Goal: Find specific page/section: Find specific page/section

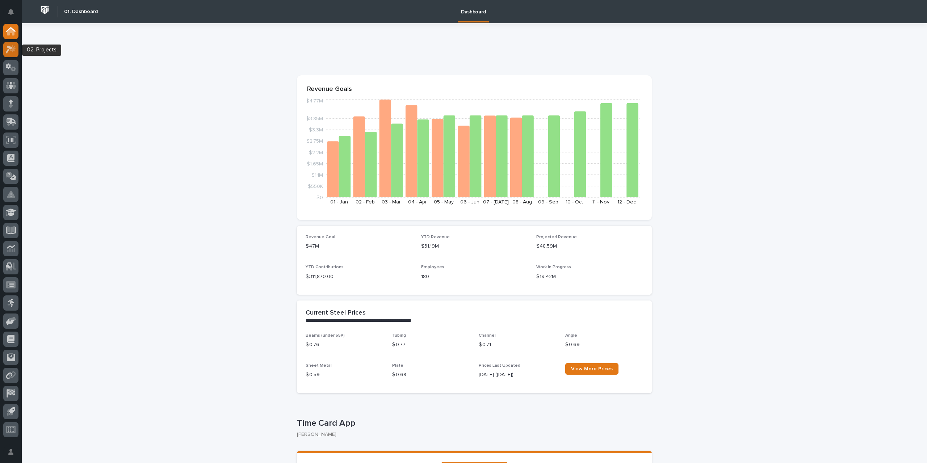
click at [13, 50] on icon at bounding box center [13, 48] width 6 height 7
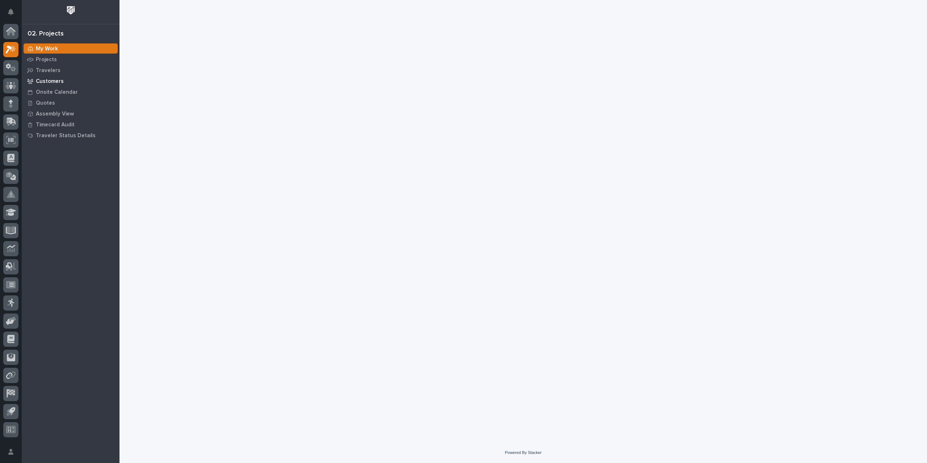
click at [60, 81] on p "Customers" at bounding box center [50, 81] width 28 height 7
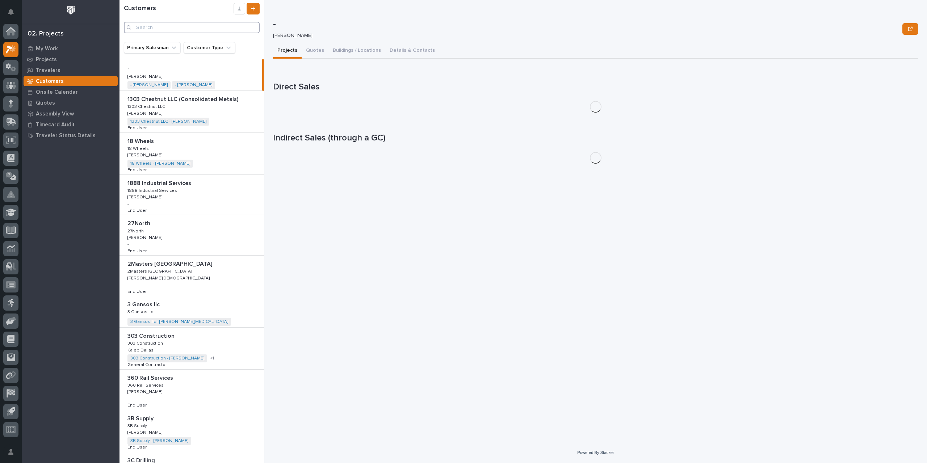
click at [183, 27] on input "Search" at bounding box center [192, 28] width 136 height 12
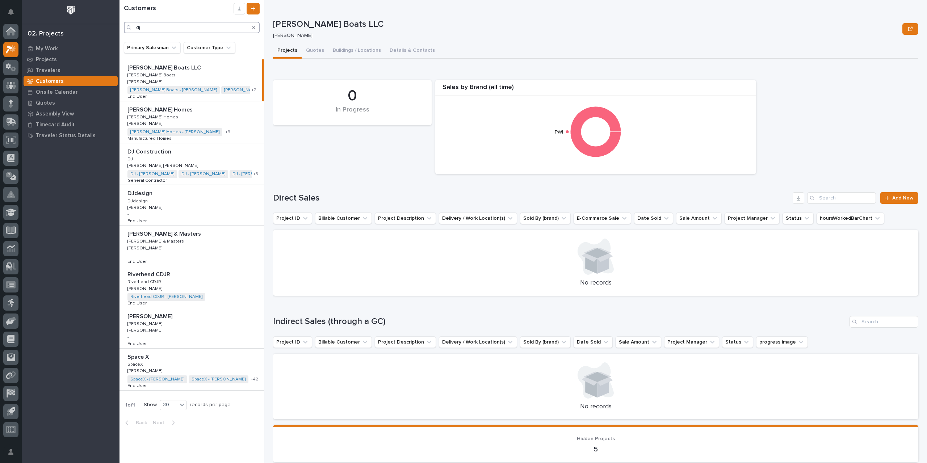
type input "dj"
click at [167, 155] on div "DJ Construction DJ Construction DJ [PERSON_NAME] [PERSON_NAME] [PERSON_NAME] [P…" at bounding box center [192, 164] width 145 height 42
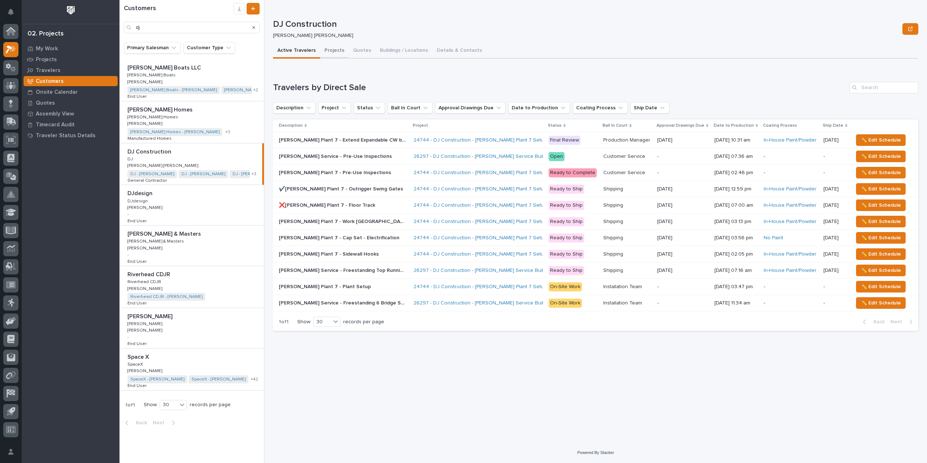
click at [336, 51] on button "Projects" at bounding box center [334, 50] width 29 height 15
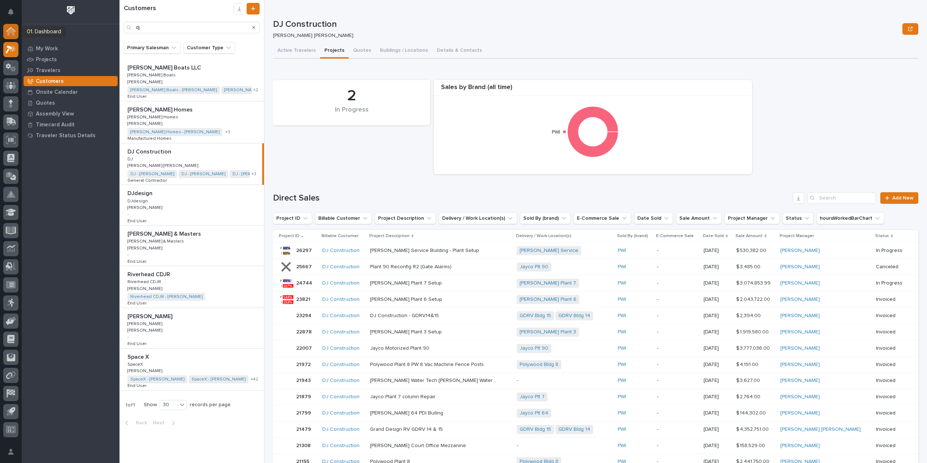
click at [11, 33] on icon at bounding box center [10, 31] width 9 height 8
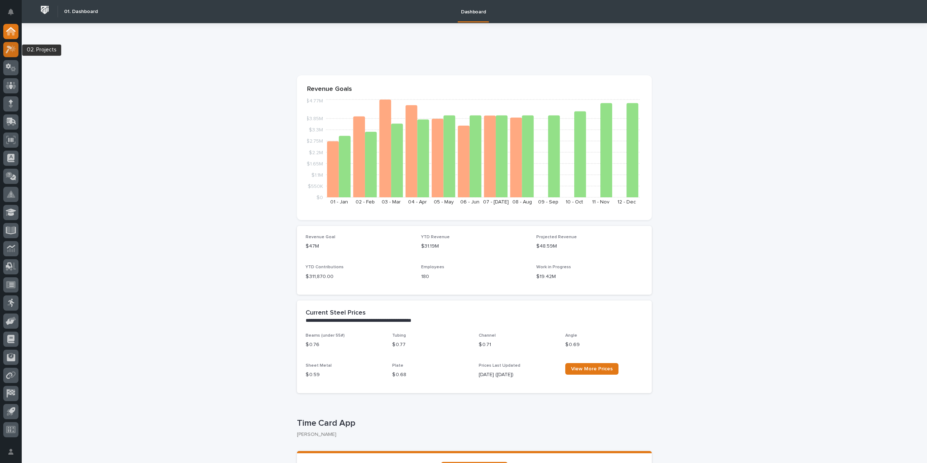
click at [9, 51] on icon at bounding box center [11, 49] width 11 height 8
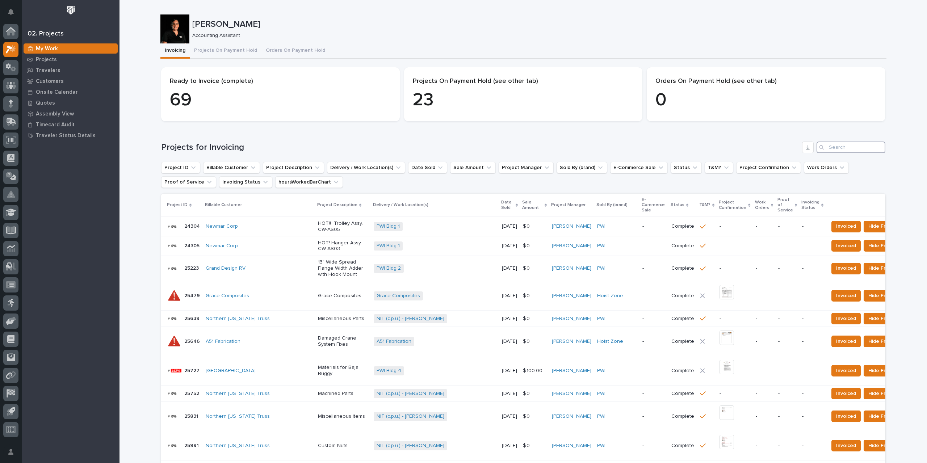
click at [839, 151] on input "Search" at bounding box center [851, 148] width 69 height 12
type input "27306"
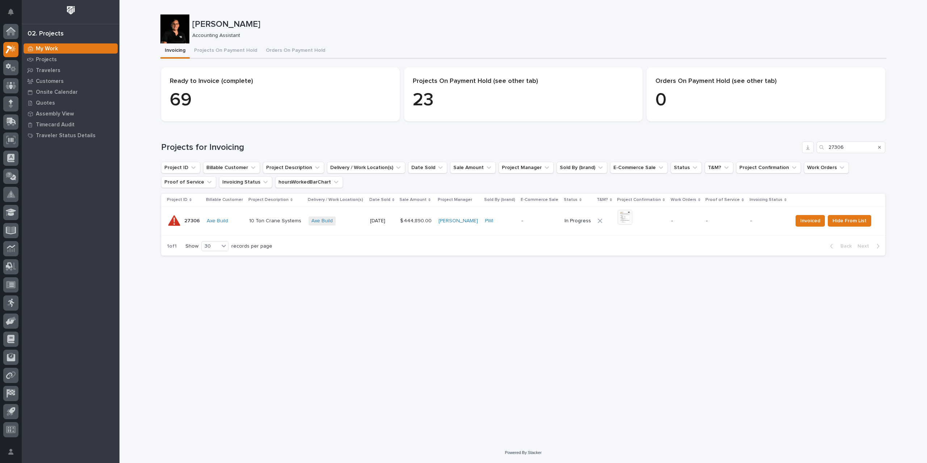
click at [541, 220] on p "-" at bounding box center [540, 221] width 37 height 6
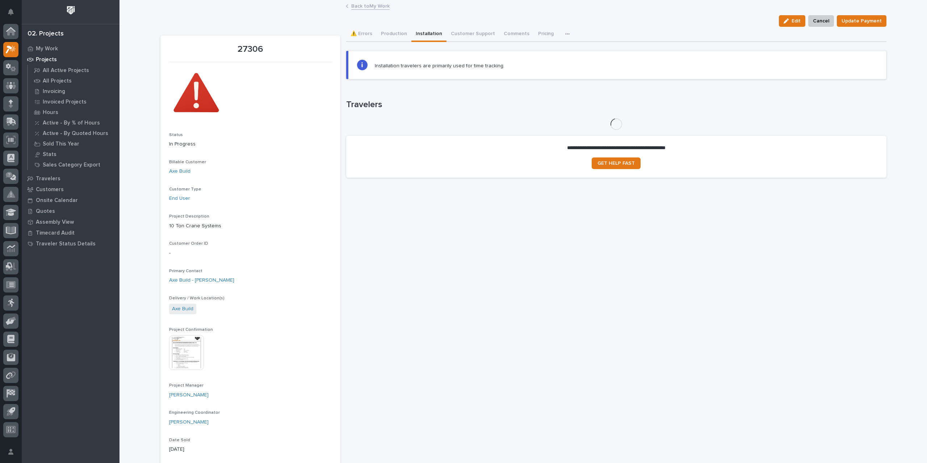
click at [428, 33] on button "Installation" at bounding box center [429, 34] width 35 height 15
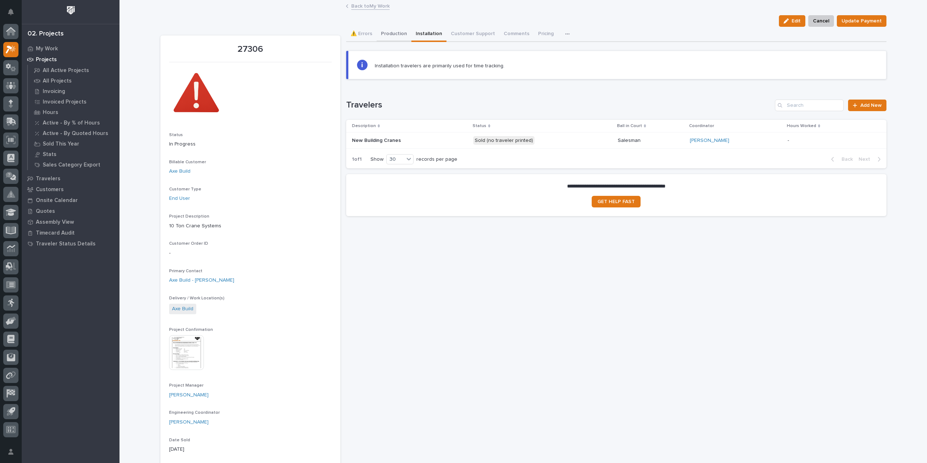
click at [395, 33] on button "Production" at bounding box center [394, 34] width 35 height 15
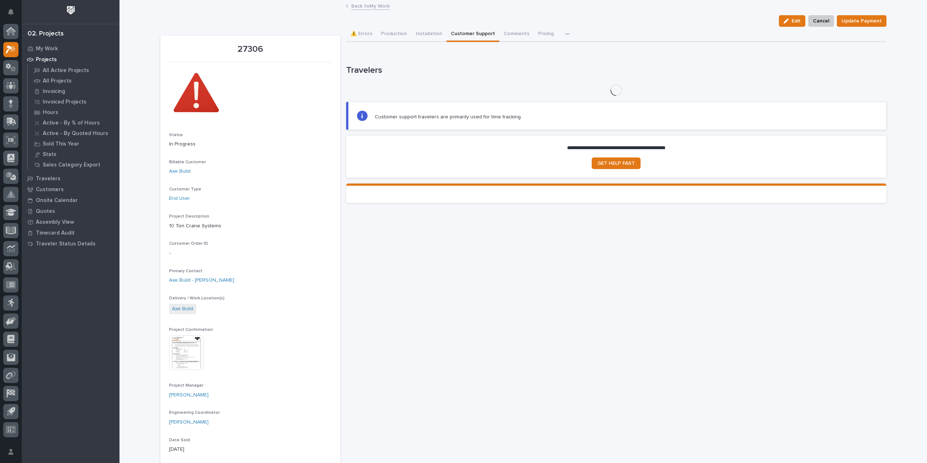
click at [475, 34] on button "Customer Support" at bounding box center [473, 34] width 53 height 15
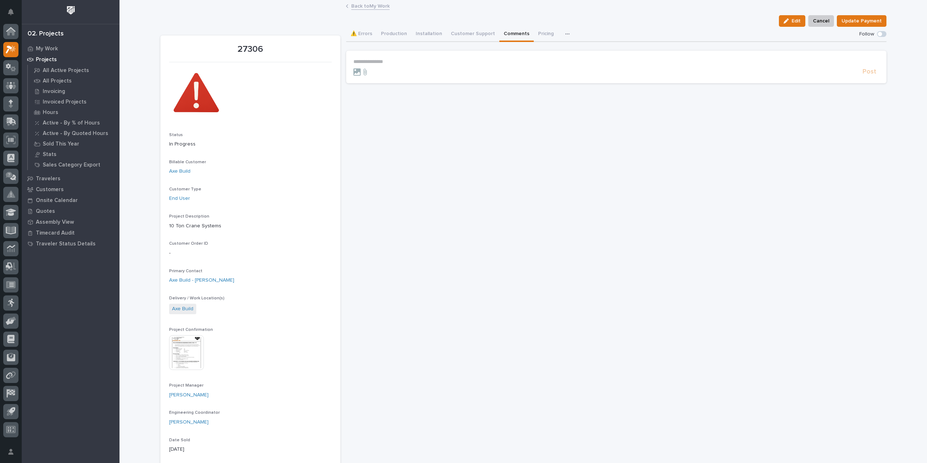
click at [508, 34] on button "Comments" at bounding box center [517, 34] width 34 height 15
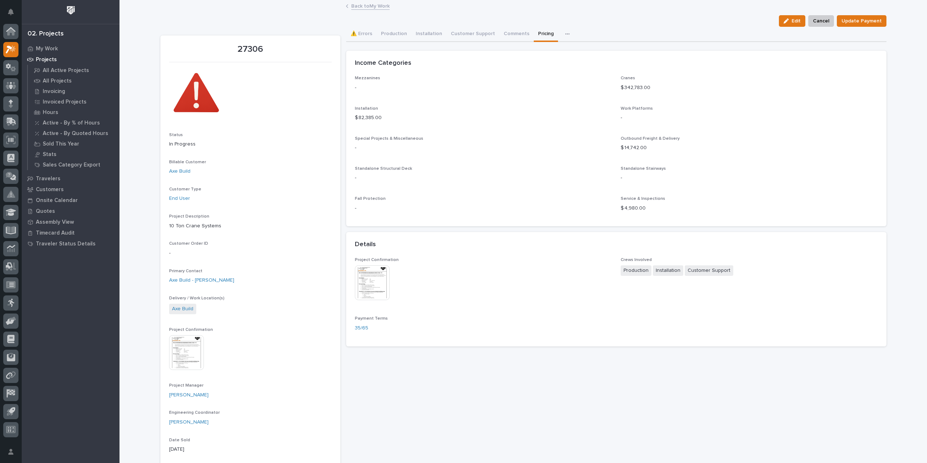
click at [535, 34] on button "Pricing" at bounding box center [546, 34] width 24 height 15
click at [566, 34] on icon "button" at bounding box center [568, 34] width 4 height 5
click at [539, 54] on span "Schedule" at bounding box center [533, 53] width 22 height 7
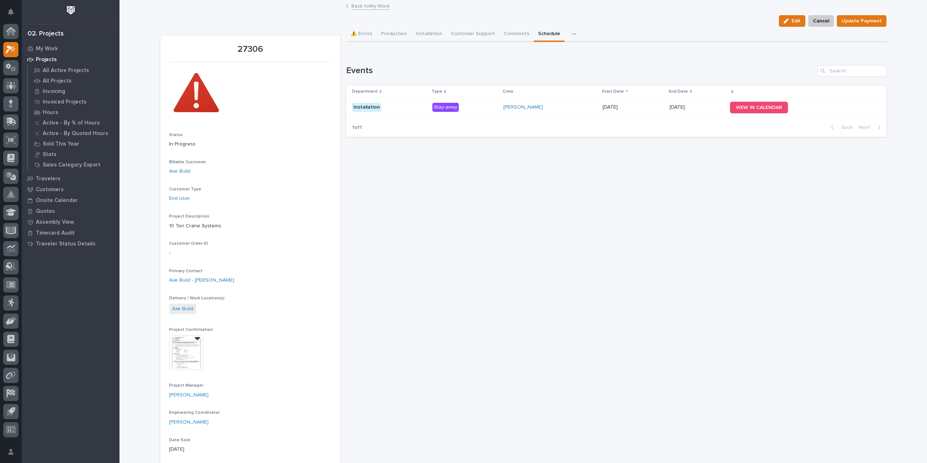
click at [572, 35] on icon "button" at bounding box center [574, 34] width 4 height 5
click at [544, 66] on button "Hours" at bounding box center [549, 66] width 48 height 12
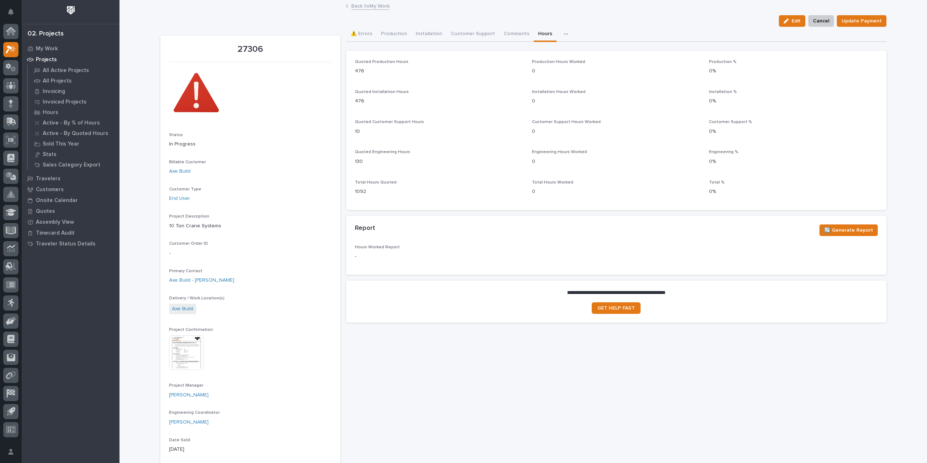
click at [564, 34] on icon "button" at bounding box center [566, 34] width 4 height 5
click at [612, 34] on div "⚠️ Errors Production Installation Customer Support Comments Hours Pricing Sched…" at bounding box center [616, 34] width 541 height 15
click at [362, 8] on link "Back to My Work" at bounding box center [370, 5] width 38 height 8
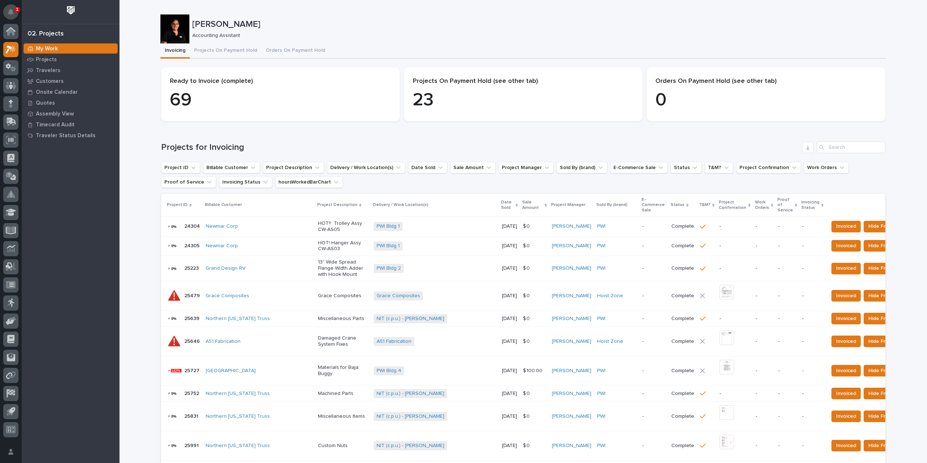
click at [9, 13] on icon "Notifications" at bounding box center [11, 12] width 6 height 7
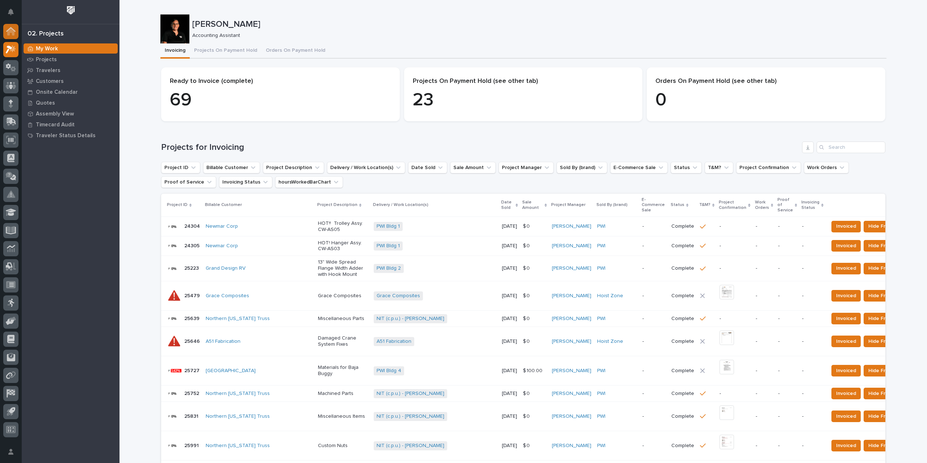
click at [14, 32] on icon at bounding box center [10, 31] width 9 height 8
